Goal: Use online tool/utility: Utilize a website feature to perform a specific function

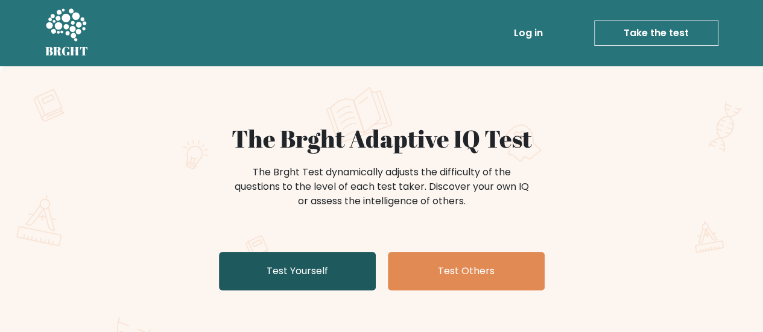
click at [297, 274] on link "Test Yourself" at bounding box center [297, 271] width 157 height 39
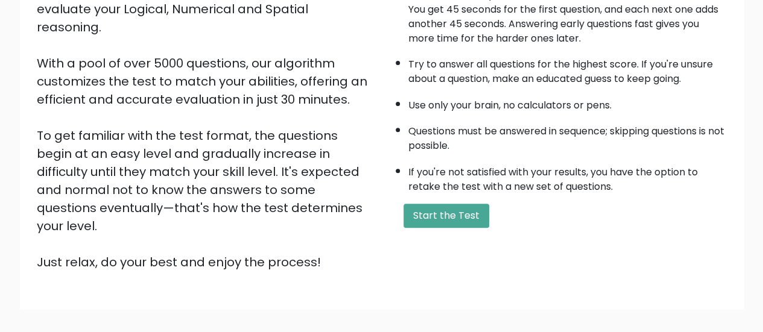
scroll to position [219, 0]
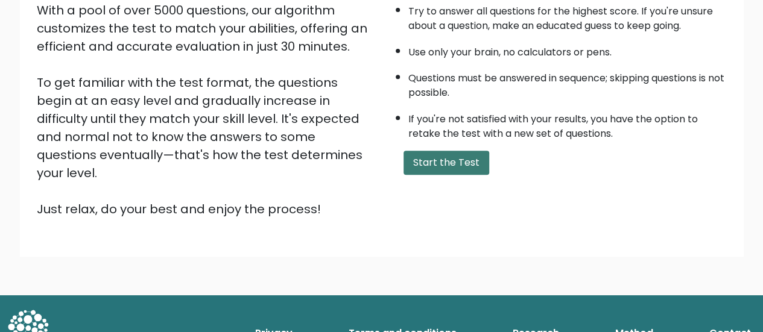
click at [464, 165] on button "Start the Test" at bounding box center [446, 163] width 86 height 24
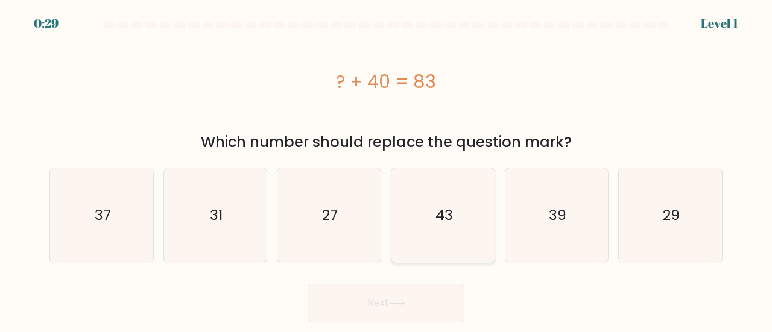
click at [450, 226] on icon "43" at bounding box center [442, 215] width 95 height 95
click at [386, 169] on input "d. 43" at bounding box center [386, 167] width 1 height 3
radio input "true"
click at [386, 304] on button "Next" at bounding box center [385, 303] width 157 height 39
